Goal: Task Accomplishment & Management: Use online tool/utility

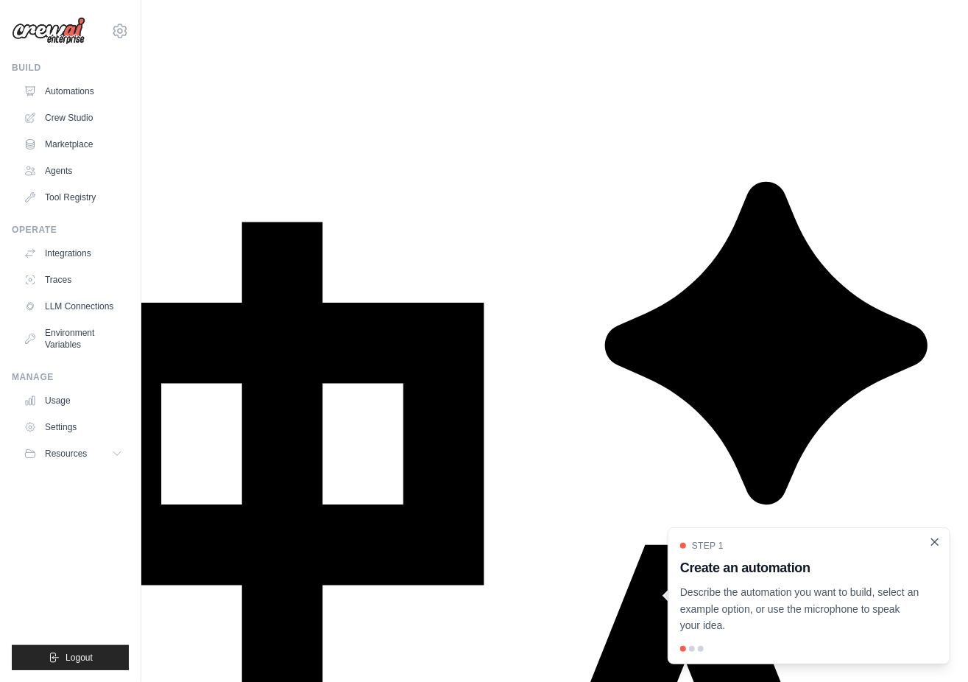
click at [933, 535] on icon "Close walkthrough" at bounding box center [934, 541] width 13 height 13
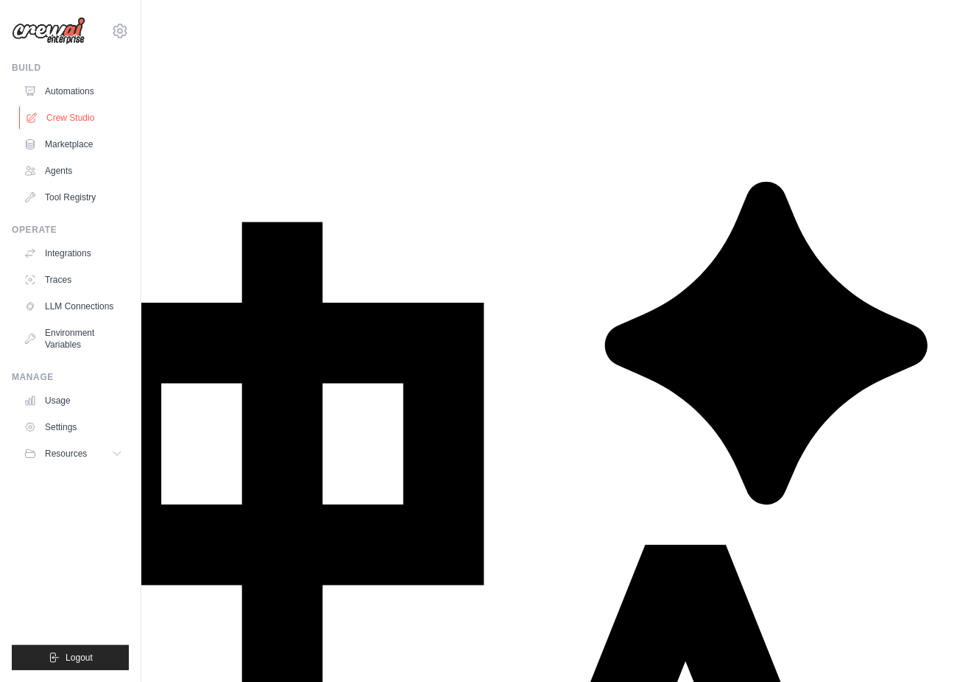
click at [88, 120] on link "Crew Studio" at bounding box center [74, 118] width 111 height 24
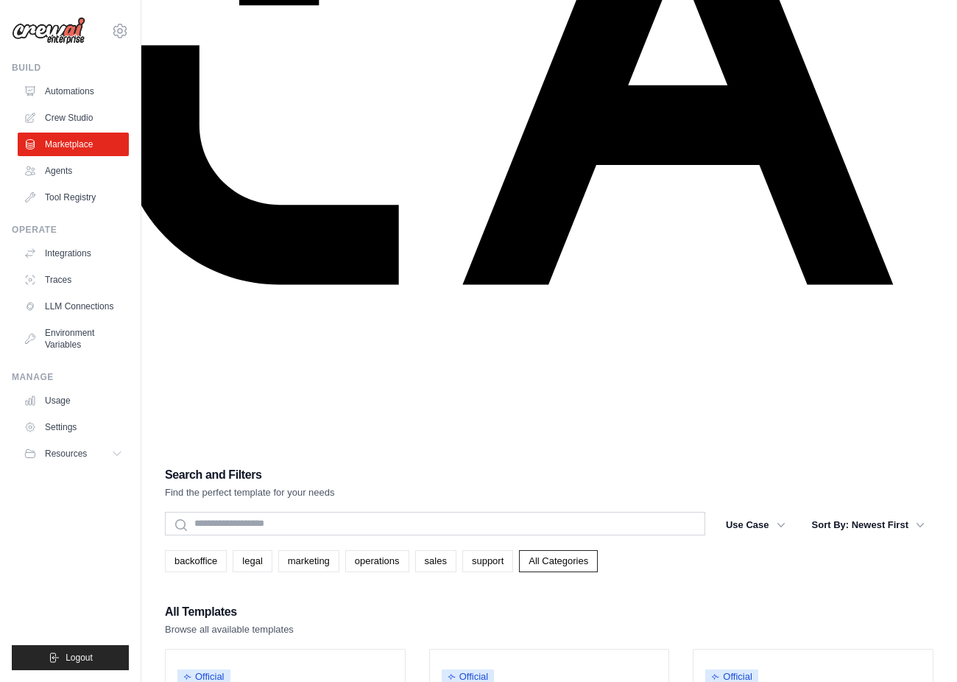
scroll to position [720, 0]
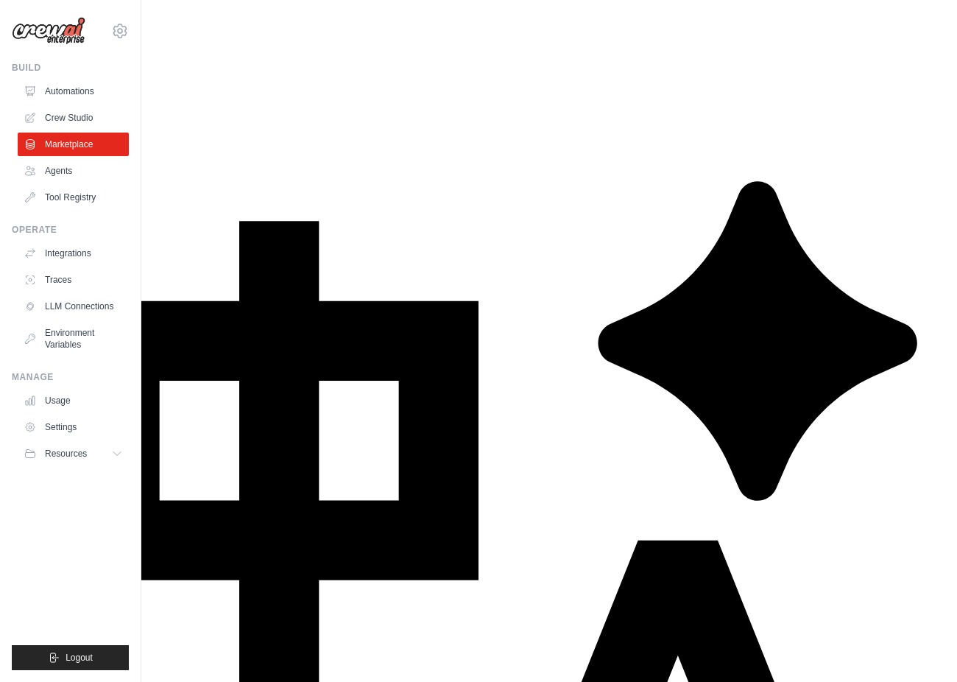
drag, startPoint x: 5, startPoint y: 4, endPoint x: 534, endPoint y: 504, distance: 728.0
